Goal: Find specific fact: Find specific fact

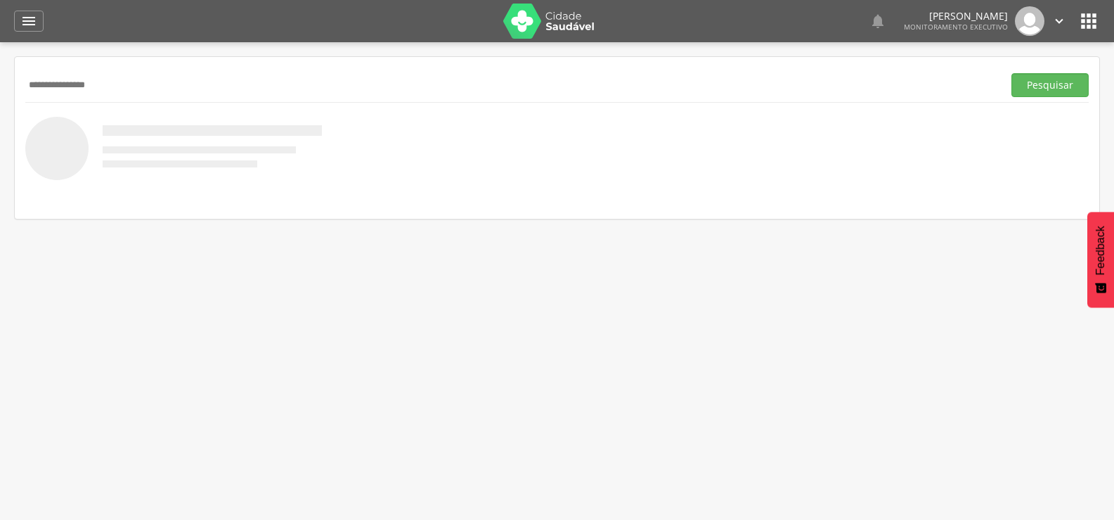
type input "**********"
click at [1012, 73] on button "Pesquisar" at bounding box center [1050, 85] width 77 height 24
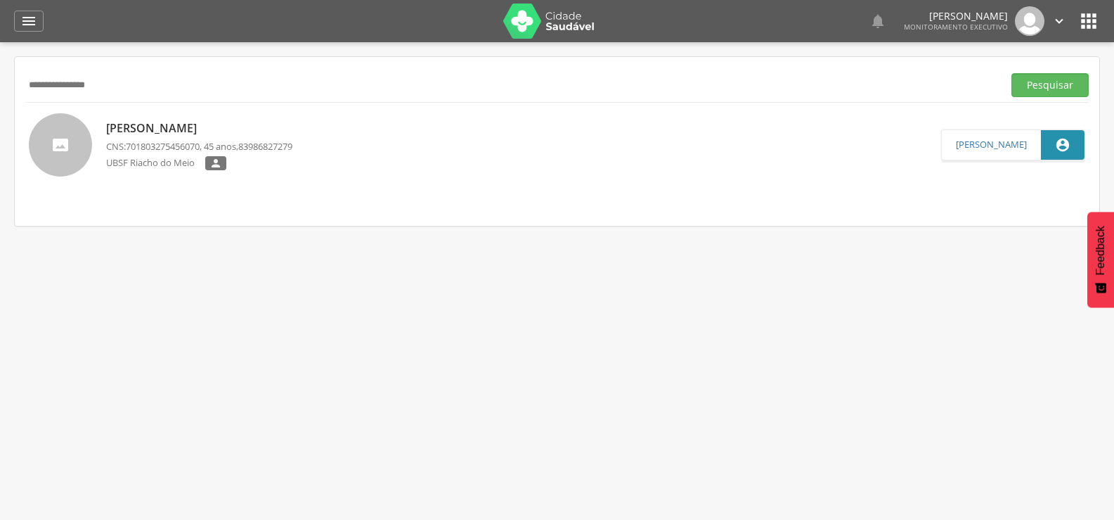
click at [193, 126] on p "[PERSON_NAME]" at bounding box center [199, 128] width 186 height 16
type input "**********"
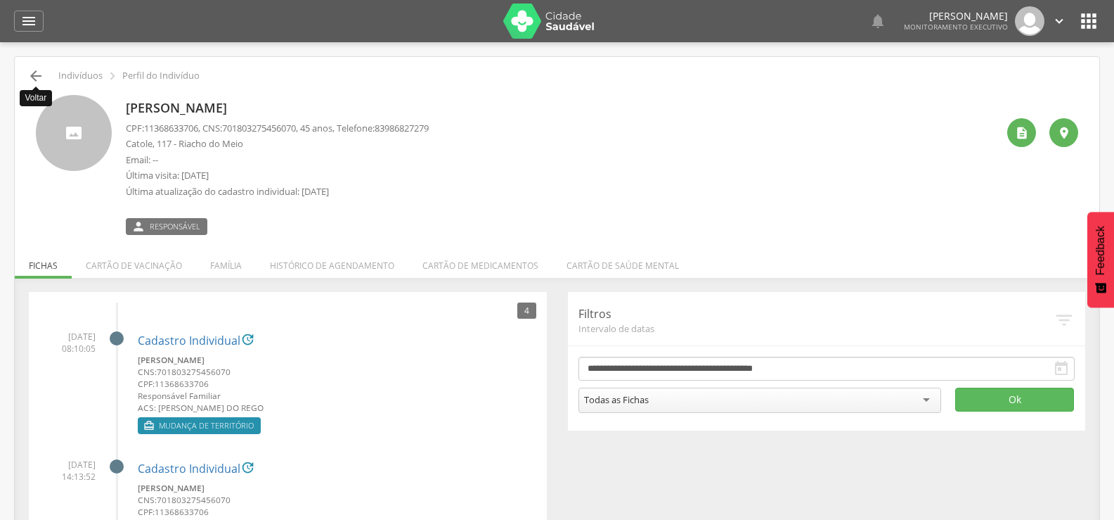
click at [32, 83] on icon "" at bounding box center [35, 75] width 17 height 17
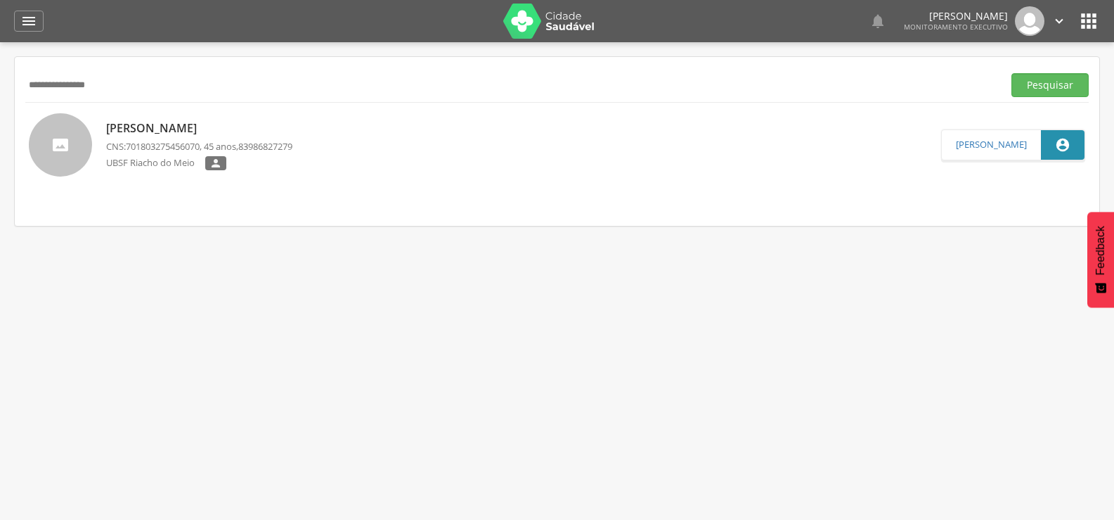
click at [155, 129] on p "[PERSON_NAME]" at bounding box center [199, 128] width 186 height 16
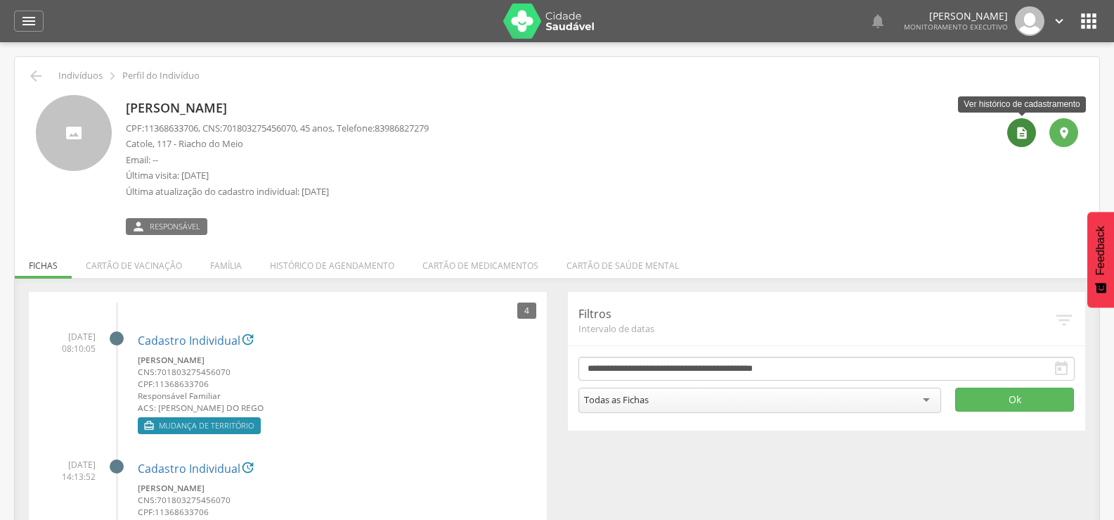
click at [1028, 138] on icon "" at bounding box center [1022, 133] width 14 height 14
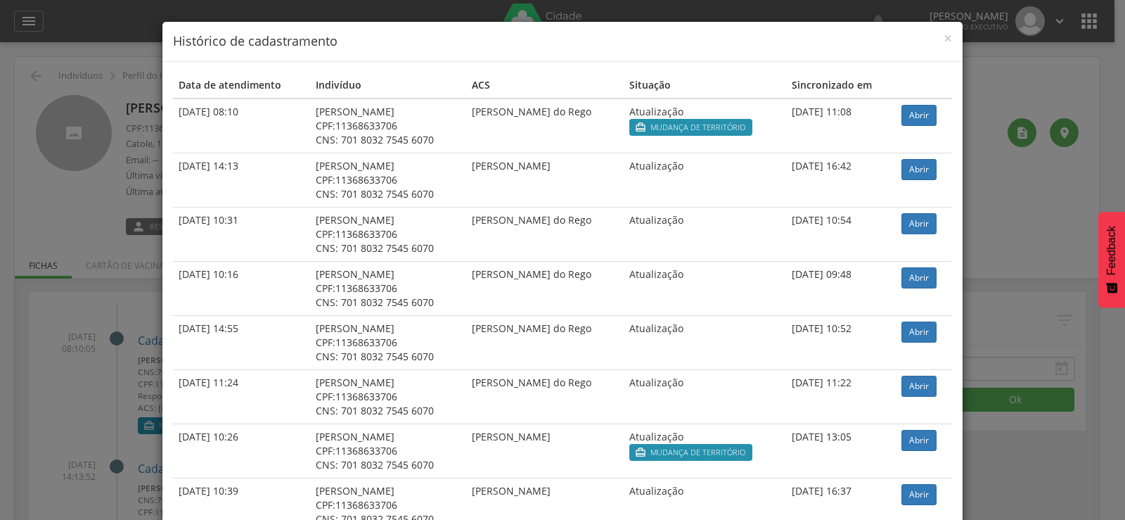
click at [941, 70] on div "Data de atendimento Indivíduo ACS Situação Sincronizado em [DATE] 08:10 [PERSON…" at bounding box center [562, 417] width 800 height 711
click at [941, 51] on div "× Histórico de cadastramento" at bounding box center [562, 42] width 800 height 40
click at [943, 38] on span "×" at bounding box center [947, 38] width 8 height 20
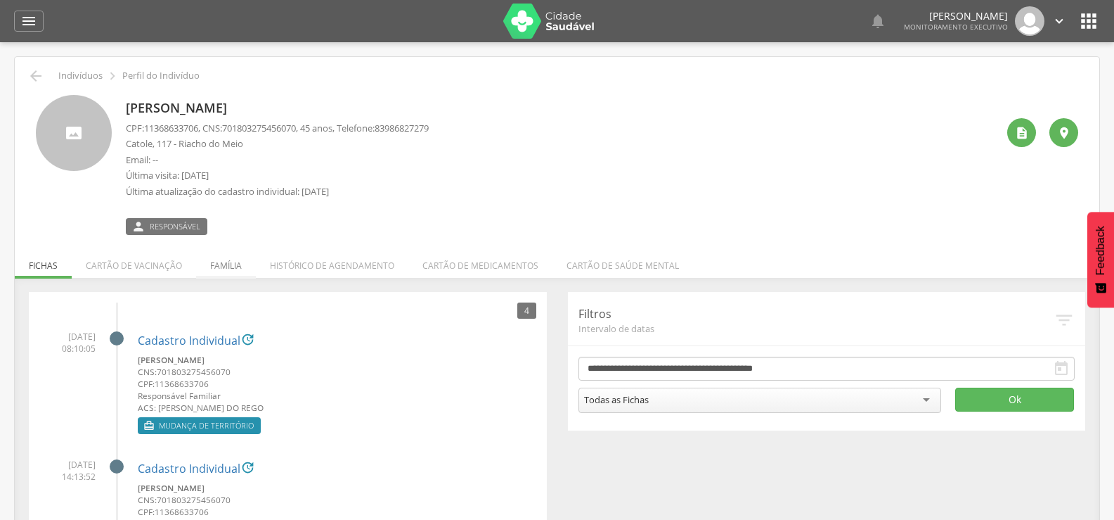
click at [238, 266] on li "Família" at bounding box center [226, 261] width 60 height 33
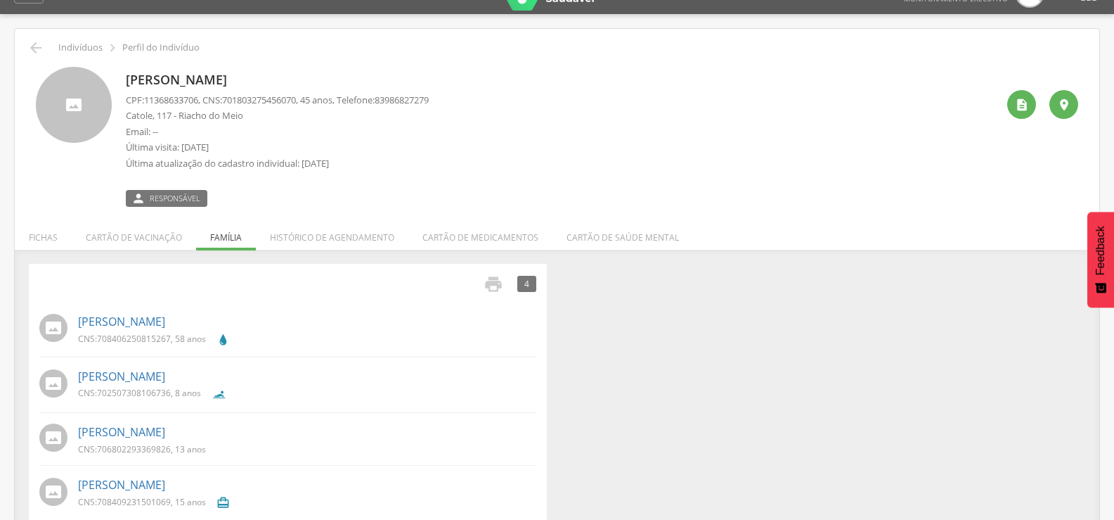
scroll to position [50, 0]
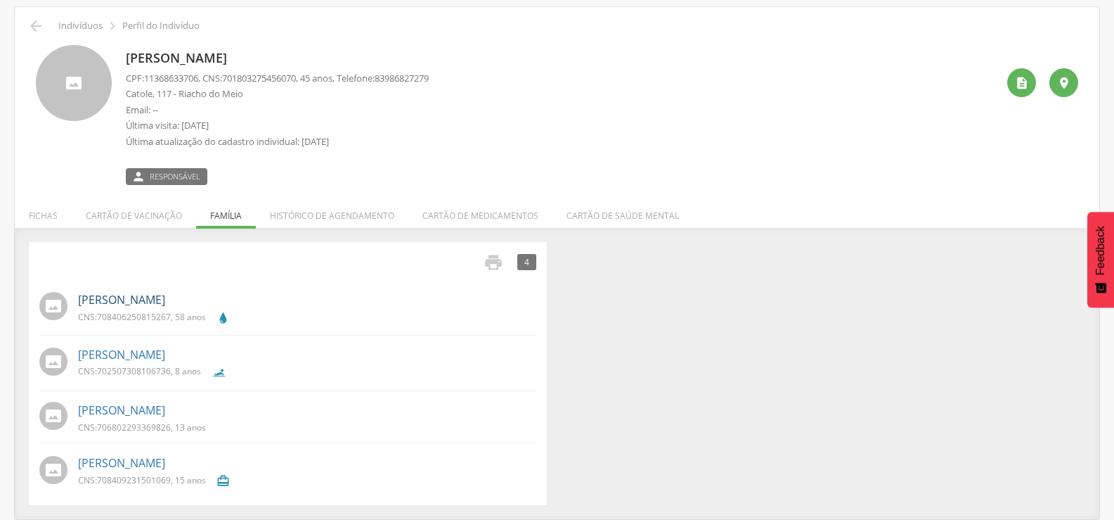
click at [165, 296] on link "[PERSON_NAME]" at bounding box center [121, 300] width 87 height 16
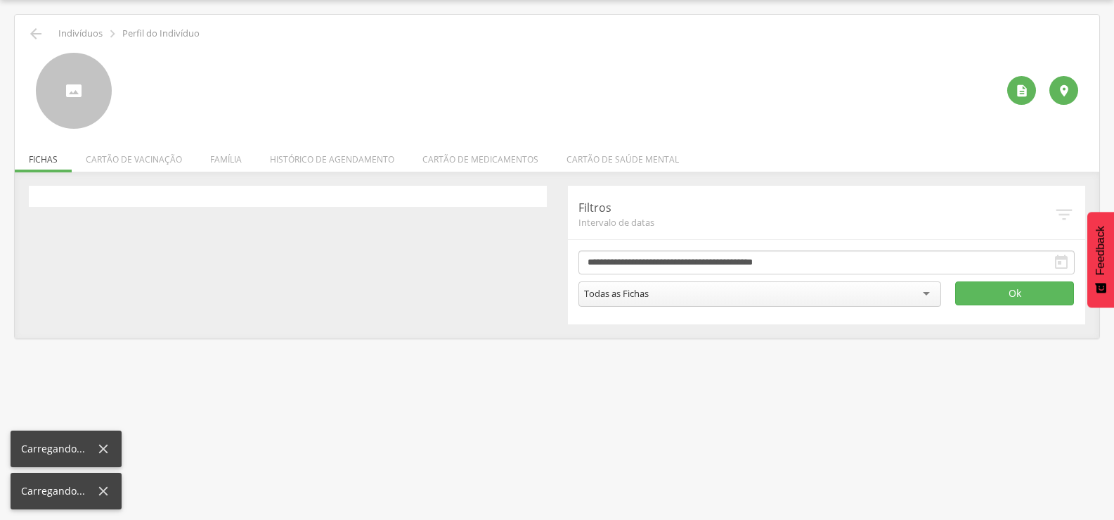
scroll to position [42, 0]
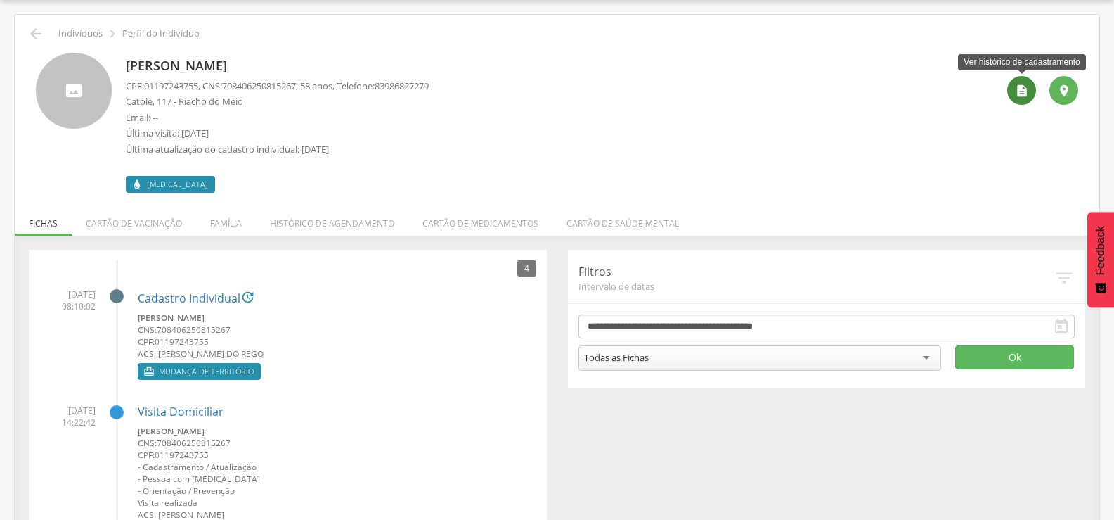
click at [1031, 92] on div "" at bounding box center [1021, 90] width 29 height 29
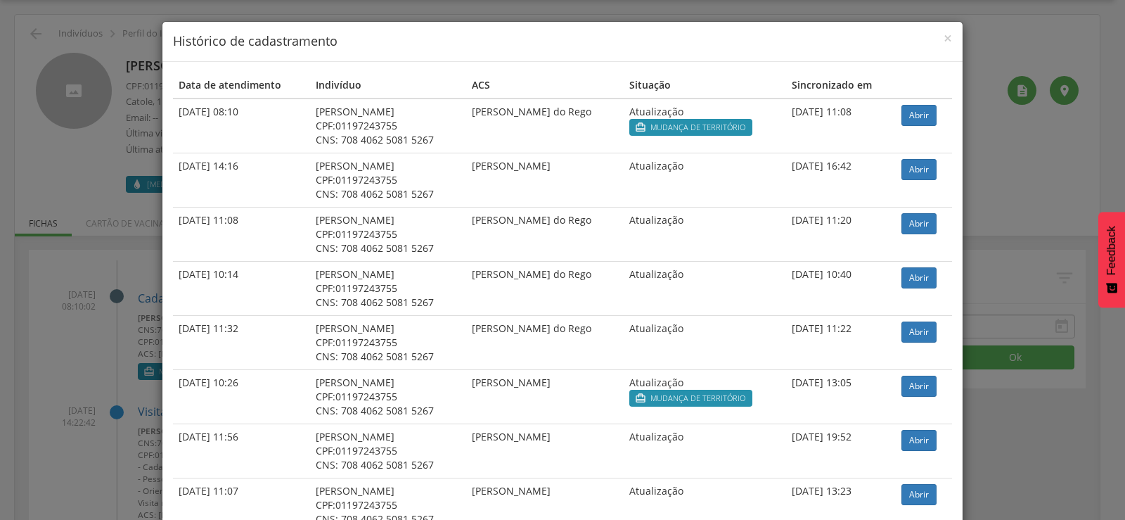
click at [42, 203] on div "× Histórico de cadastramento Data de atendimento Indivíduo ACS Situação Sincron…" at bounding box center [562, 260] width 1125 height 520
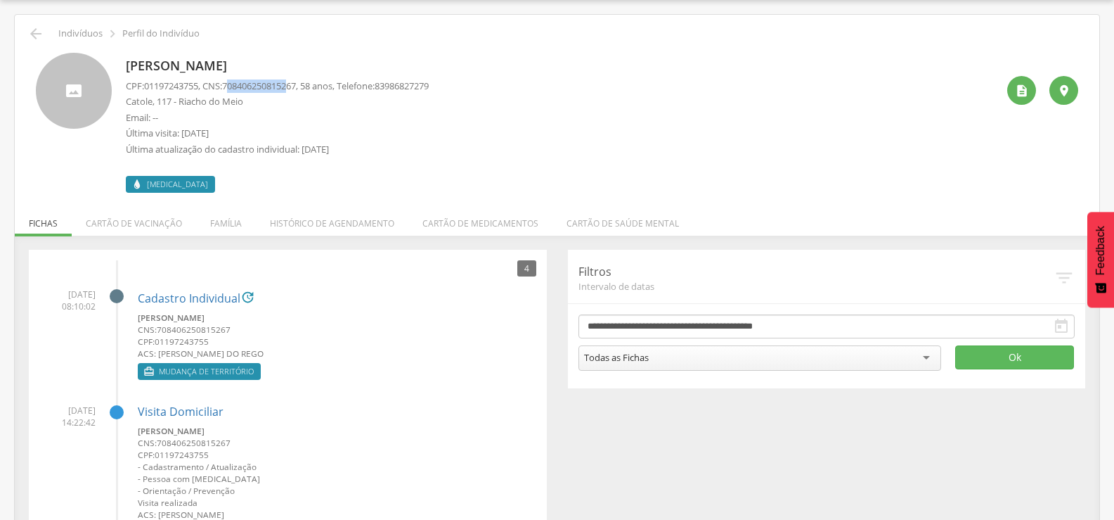
drag, startPoint x: 235, startPoint y: 84, endPoint x: 294, endPoint y: 90, distance: 59.3
click at [294, 90] on span "708406250815267" at bounding box center [259, 85] width 74 height 13
drag, startPoint x: 231, startPoint y: 88, endPoint x: 309, endPoint y: 89, distance: 78.0
click at [309, 89] on p "CPF: 01197243755 , CNS: [PHONE_NUMBER] , 58 anos, Telefone: [PHONE_NUMBER]" at bounding box center [277, 85] width 303 height 13
copy span "708406250815267"
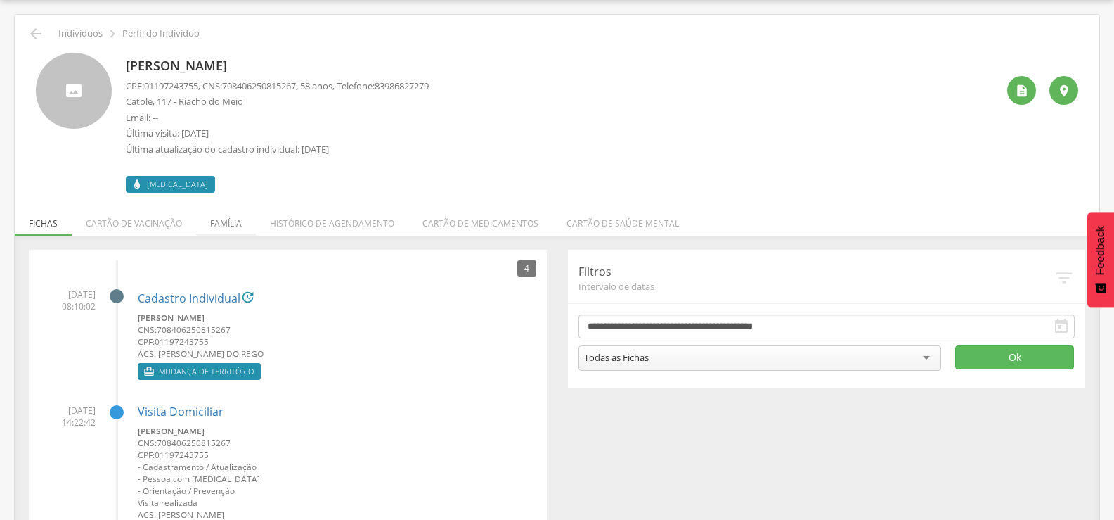
click at [231, 220] on li "Família" at bounding box center [226, 219] width 60 height 33
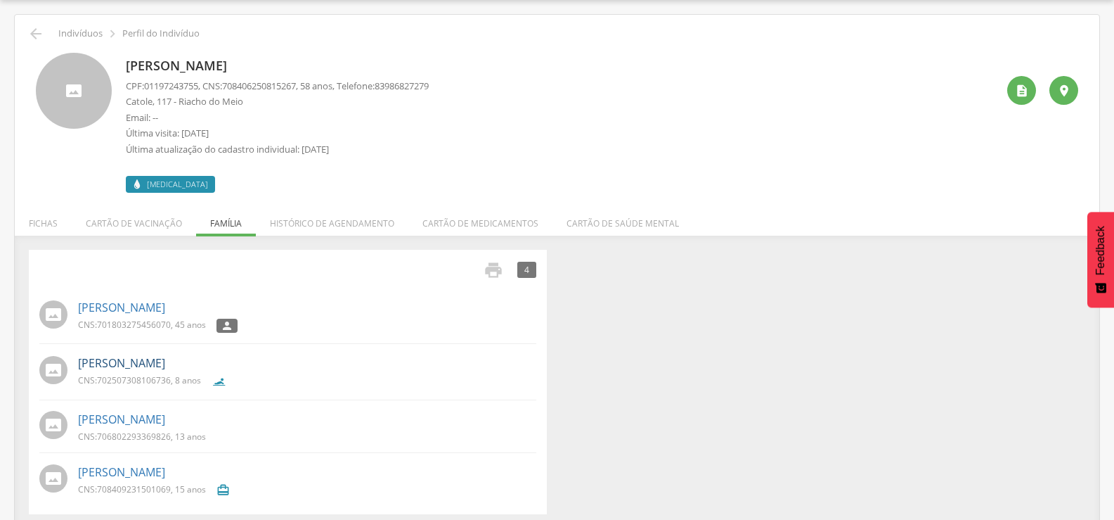
click at [165, 360] on link "[PERSON_NAME]" at bounding box center [121, 363] width 87 height 16
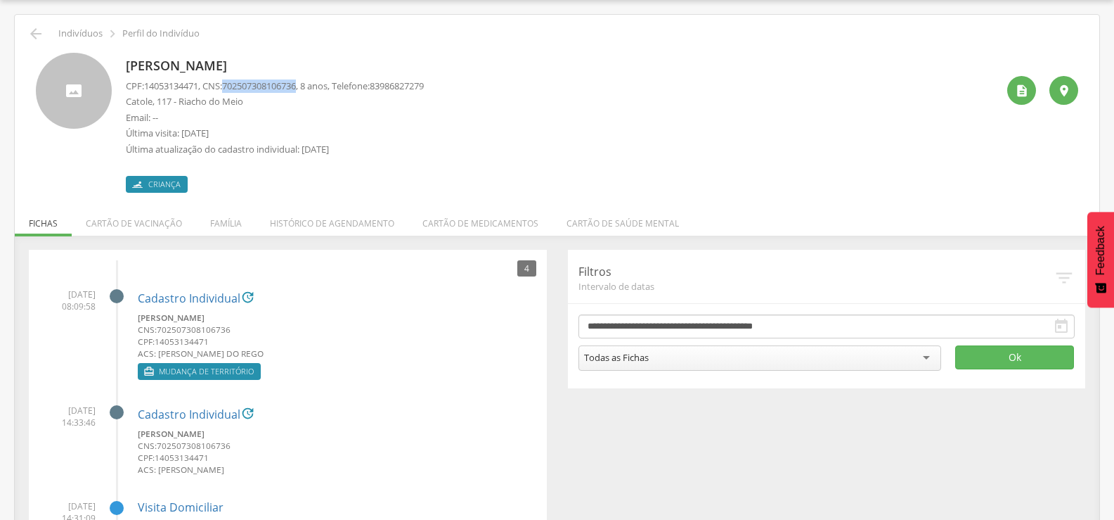
drag, startPoint x: 233, startPoint y: 82, endPoint x: 309, endPoint y: 86, distance: 76.0
click at [309, 86] on p "CPF: 14053134471 , CNS: [PHONE_NUMBER] , 8 anos, Telefone: [PHONE_NUMBER]" at bounding box center [275, 85] width 298 height 13
copy span "702507308106736"
click at [219, 231] on li "Família" at bounding box center [226, 219] width 60 height 33
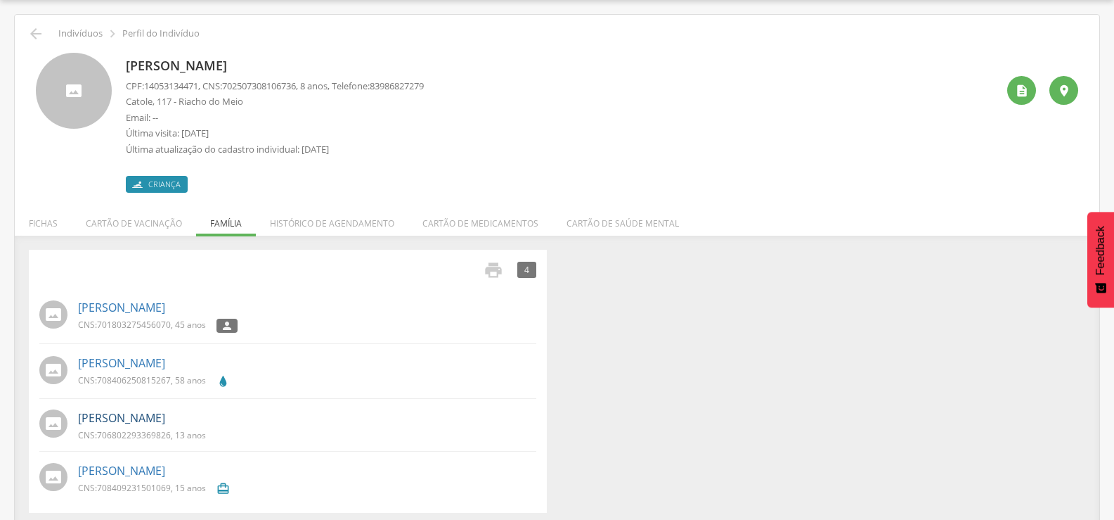
click at [165, 420] on link "[PERSON_NAME]" at bounding box center [121, 418] width 87 height 16
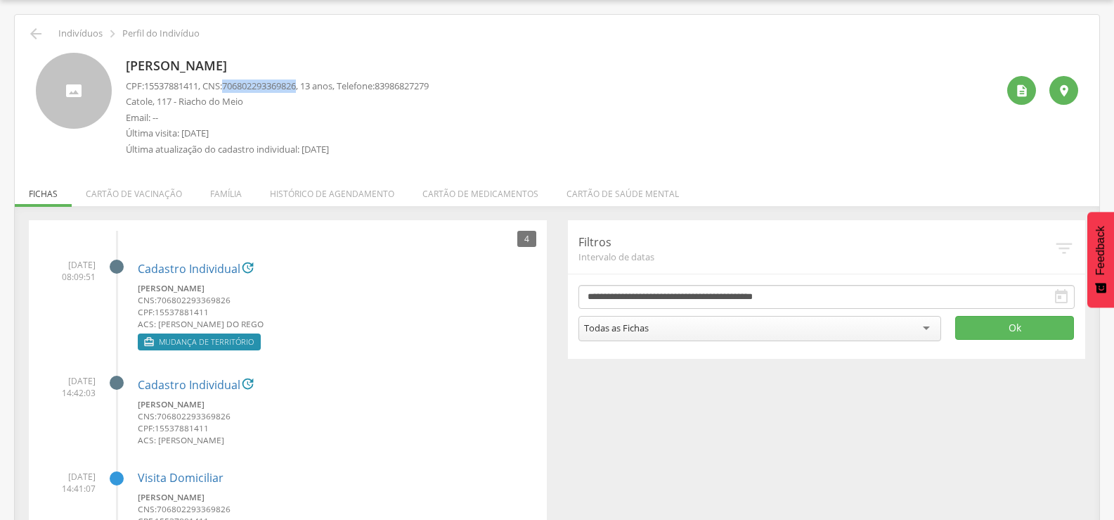
drag, startPoint x: 232, startPoint y: 86, endPoint x: 309, endPoint y: 84, distance: 77.4
click at [309, 84] on p "CPF: 15537881411 , CNS: [PHONE_NUMBER] , 13 anos, Telefone: [PHONE_NUMBER]" at bounding box center [277, 85] width 303 height 13
copy span "706802293369826"
click at [237, 195] on li "Família" at bounding box center [226, 190] width 60 height 33
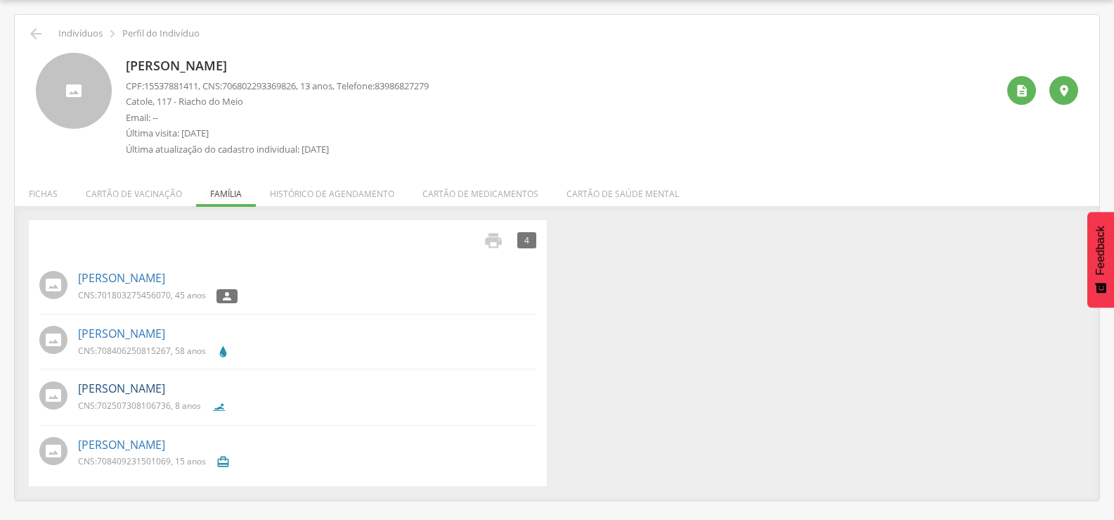
click at [165, 385] on link "[PERSON_NAME]" at bounding box center [121, 388] width 87 height 16
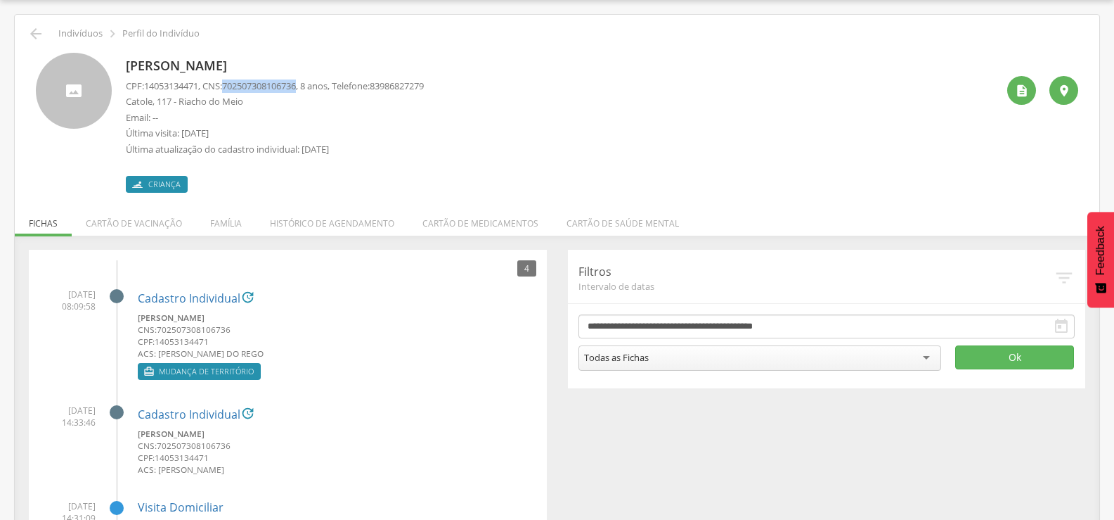
drag, startPoint x: 231, startPoint y: 84, endPoint x: 310, endPoint y: 87, distance: 79.5
click at [310, 87] on p "CPF: 14053134471 , CNS: [PHONE_NUMBER] , 8 anos, Telefone: [PHONE_NUMBER]" at bounding box center [275, 85] width 298 height 13
copy span "702507308106736"
